Goal: Information Seeking & Learning: Learn about a topic

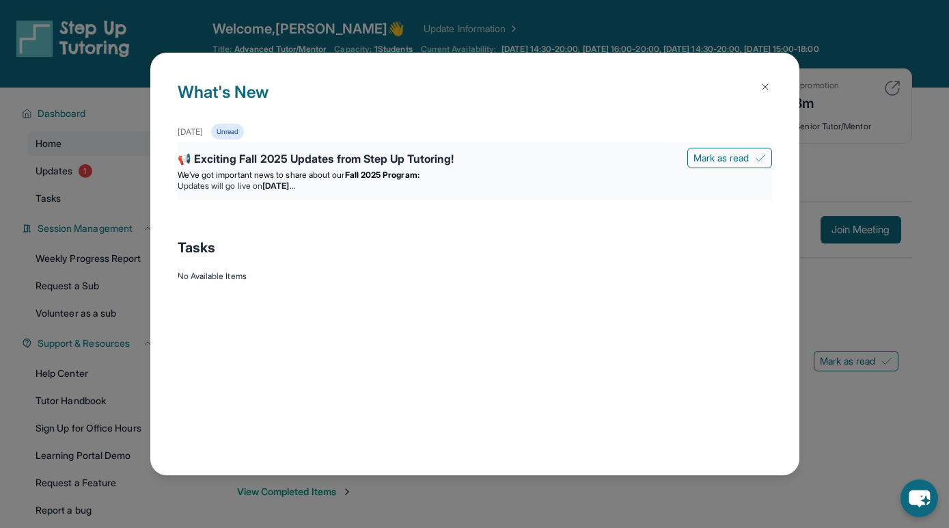
click at [230, 174] on span "We’ve got important news to share about our" at bounding box center [261, 175] width 167 height 10
click at [271, 152] on div "📢 Exciting Fall 2025 Updates from Step Up Tutoring!" at bounding box center [475, 159] width 595 height 19
click at [768, 85] on img at bounding box center [765, 86] width 11 height 11
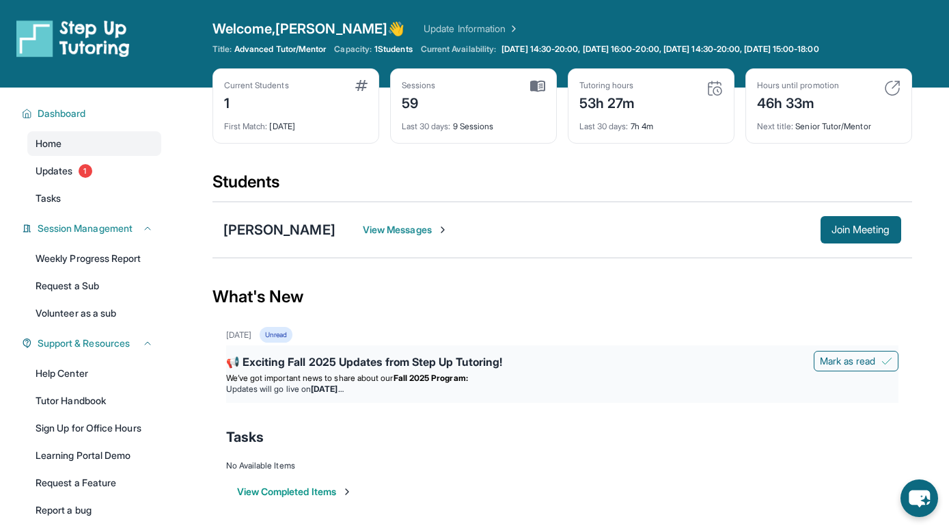
click at [468, 388] on li "Updates will go live [DATE][DATE]" at bounding box center [562, 388] width 673 height 11
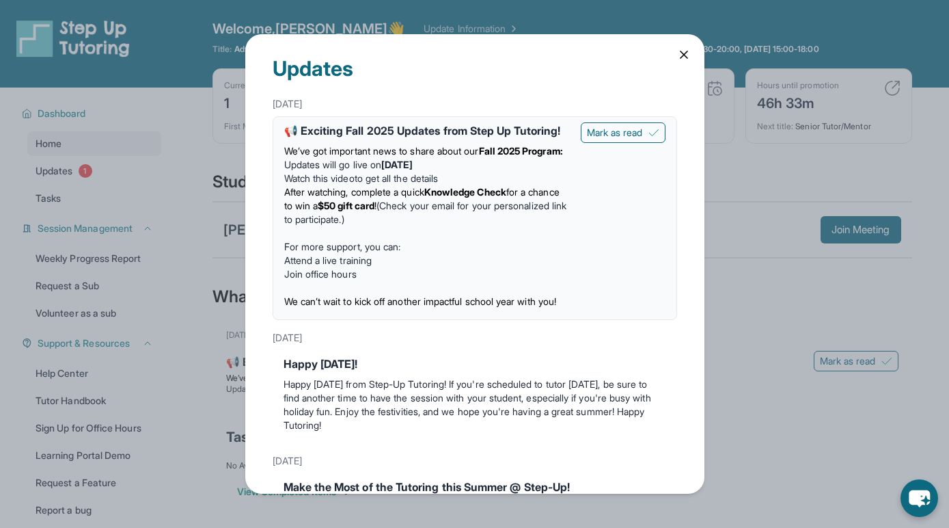
click at [425, 198] on span "After watching, complete a quick" at bounding box center [354, 192] width 140 height 12
click at [307, 184] on link "Watch this video" at bounding box center [319, 178] width 70 height 12
click at [453, 198] on strong "Knowledge Check" at bounding box center [466, 192] width 82 height 12
click at [493, 198] on strong "Knowledge Check" at bounding box center [466, 192] width 82 height 12
click at [393, 198] on span "After watching, complete a quick" at bounding box center [354, 192] width 140 height 12
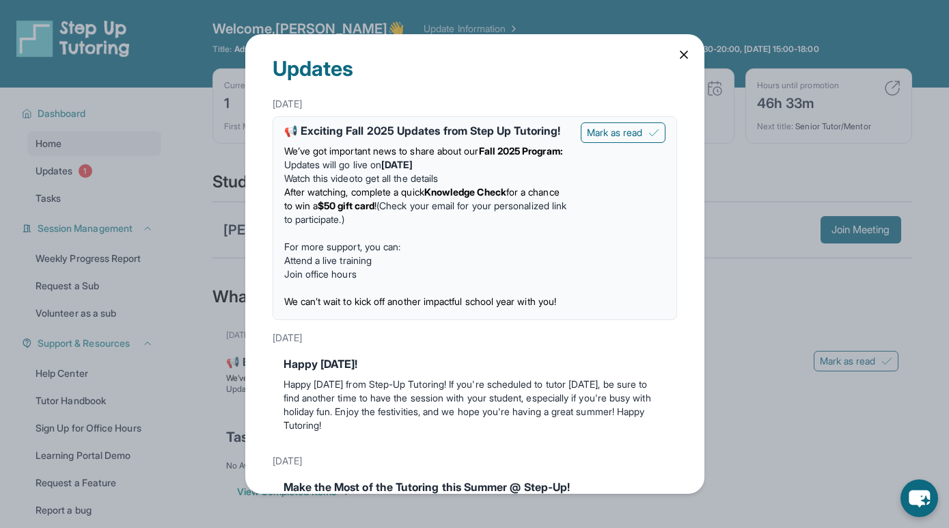
click at [352, 198] on span "After watching, complete a quick" at bounding box center [354, 192] width 140 height 12
click at [314, 198] on span "After watching, complete a quick" at bounding box center [354, 192] width 140 height 12
click at [291, 198] on span "After watching, complete a quick" at bounding box center [354, 192] width 140 height 12
click at [346, 198] on span "After watching, complete a quick" at bounding box center [354, 192] width 140 height 12
